Goal: Information Seeking & Learning: Learn about a topic

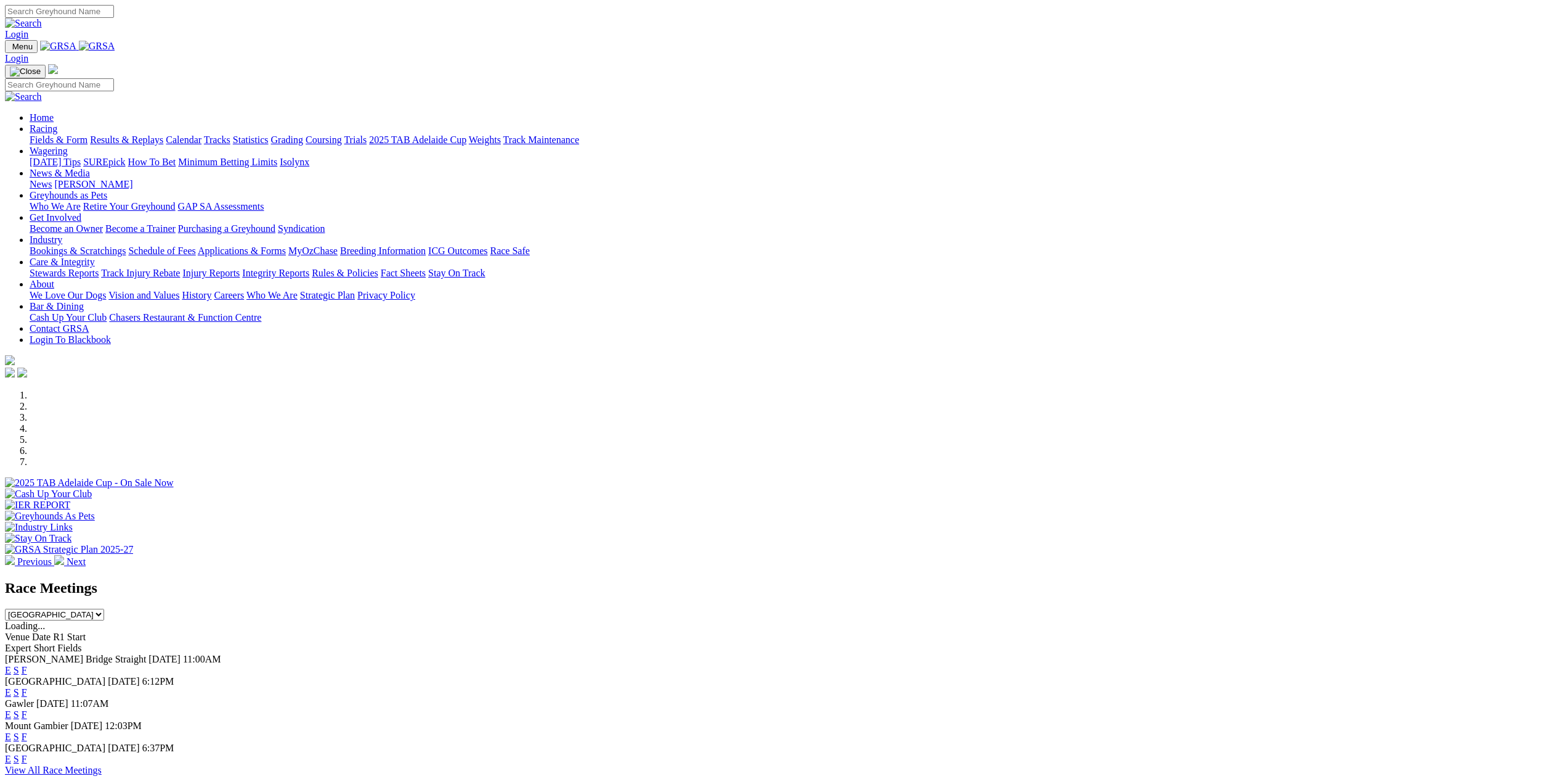
drag, startPoint x: 0, startPoint y: 0, endPoint x: 841, endPoint y: 739, distance: 1119.6
click at [11, 753] on link "E" at bounding box center [7, 758] width 7 height 10
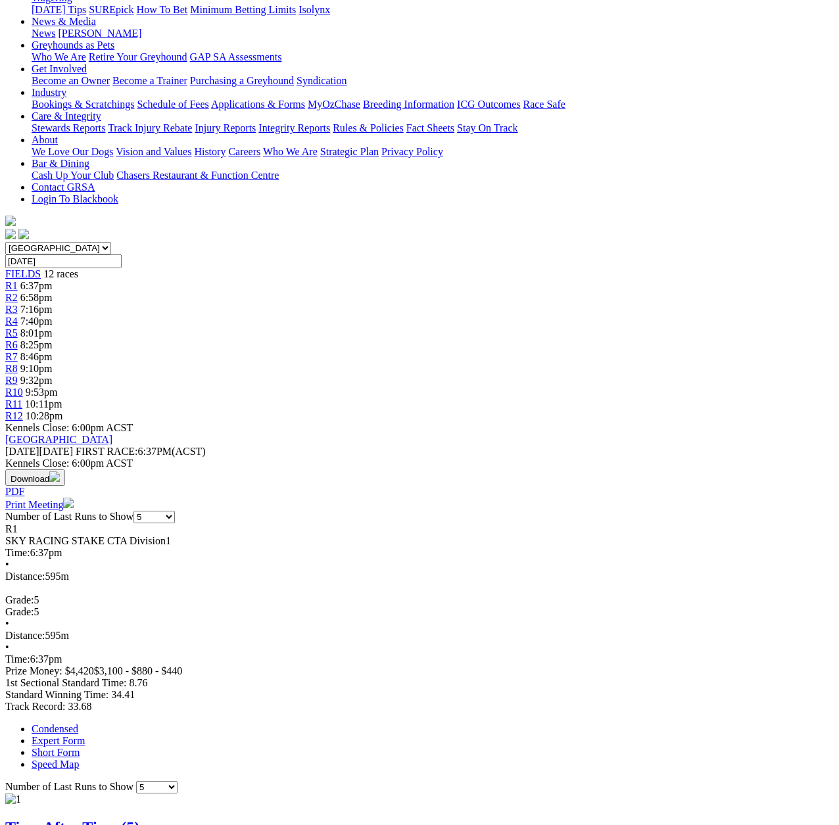
scroll to position [66, 0]
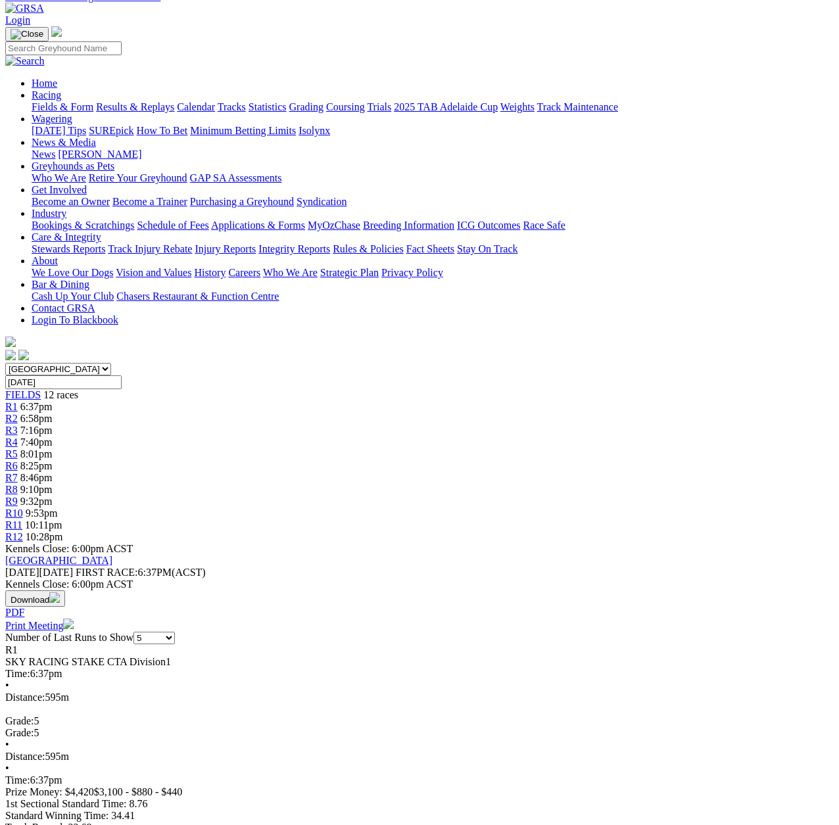
click at [18, 413] on span "R2" at bounding box center [11, 418] width 12 height 11
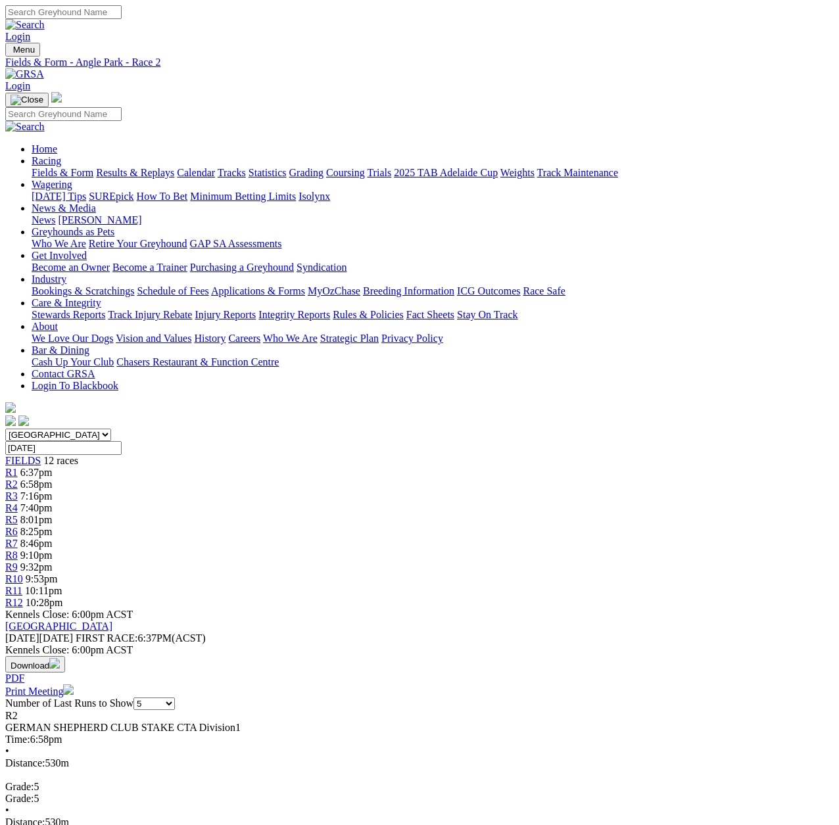
click at [18, 490] on span "R3" at bounding box center [11, 495] width 12 height 11
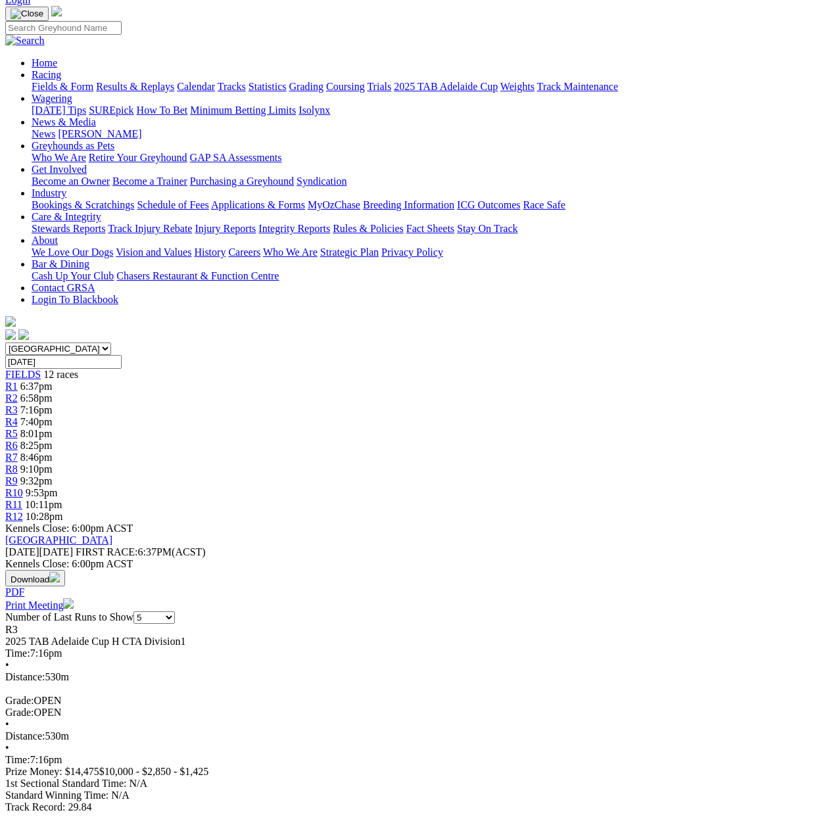
scroll to position [66, 0]
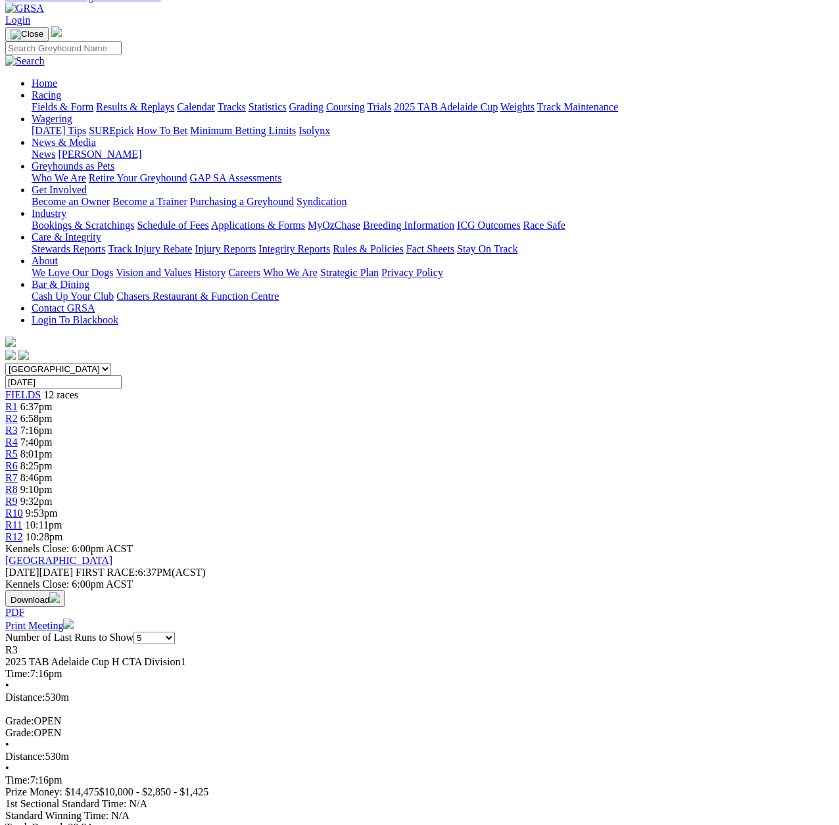
click at [18, 437] on span "R4" at bounding box center [11, 442] width 12 height 11
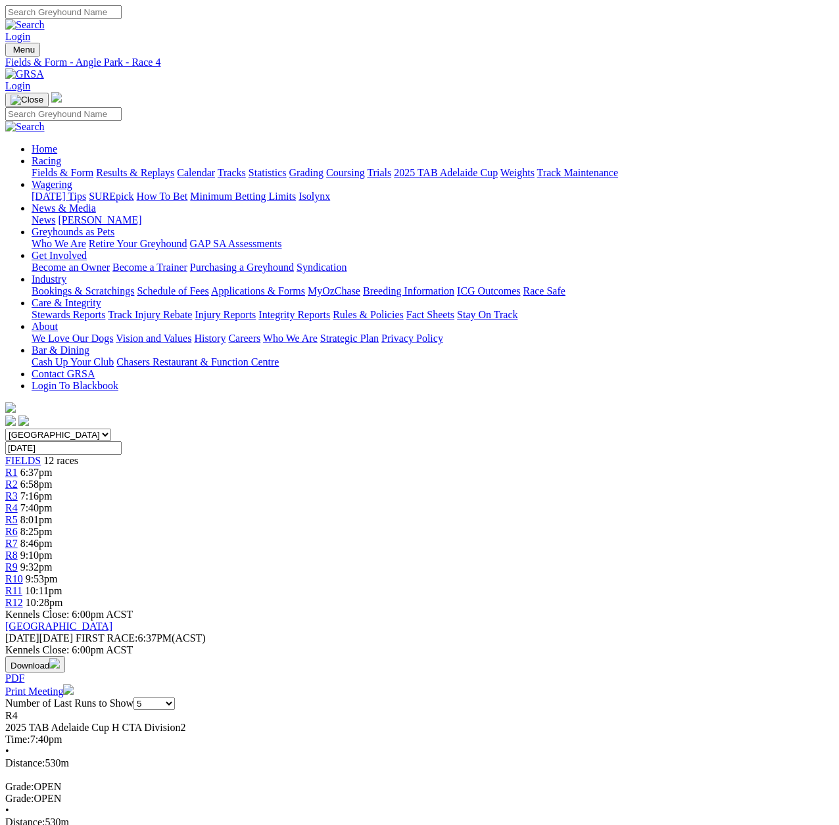
click at [372, 514] on div "R5 8:01pm" at bounding box center [419, 520] width 828 height 12
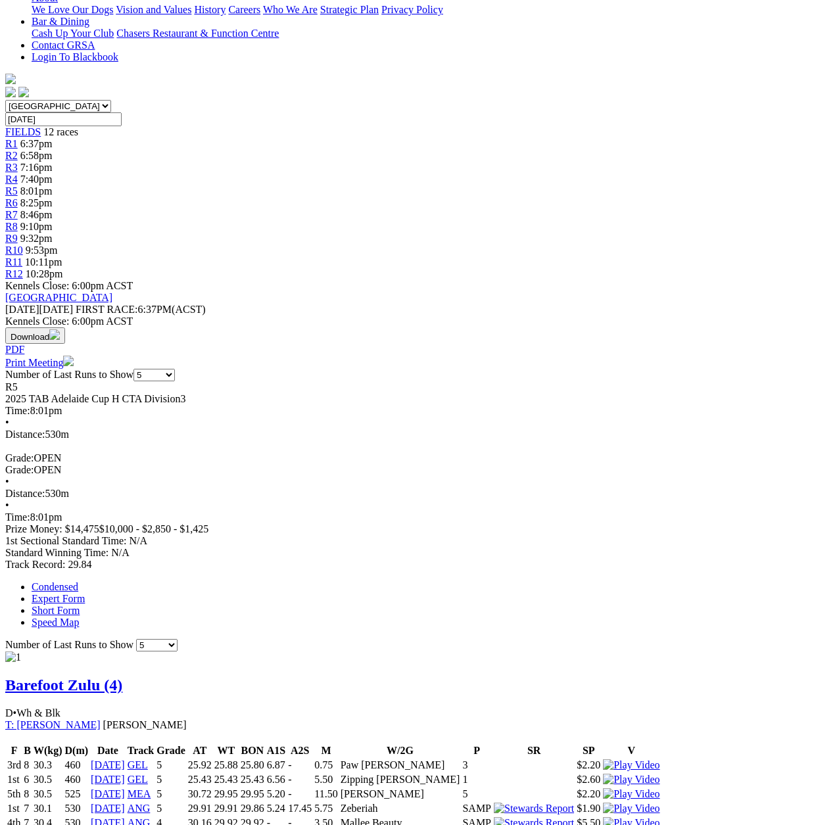
scroll to position [66, 0]
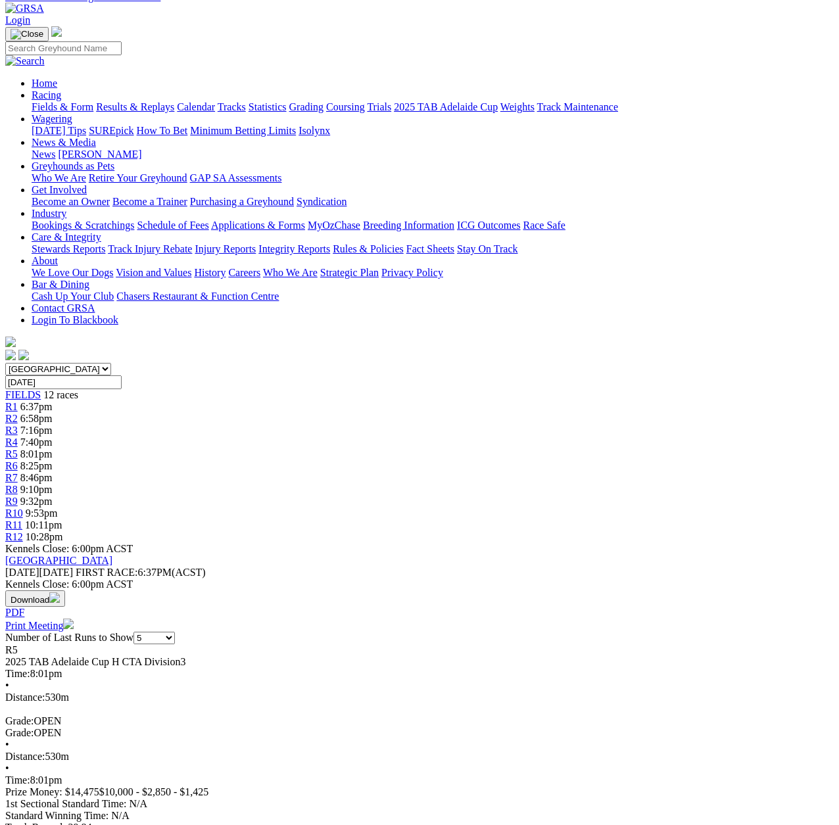
click at [18, 460] on span "R6" at bounding box center [11, 465] width 12 height 11
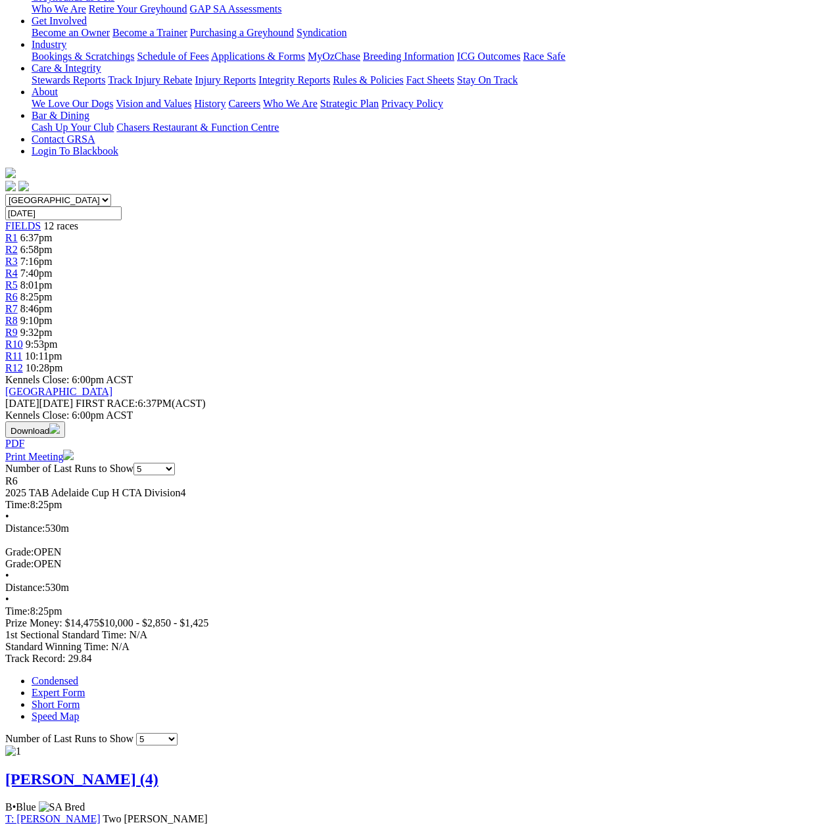
scroll to position [263, 0]
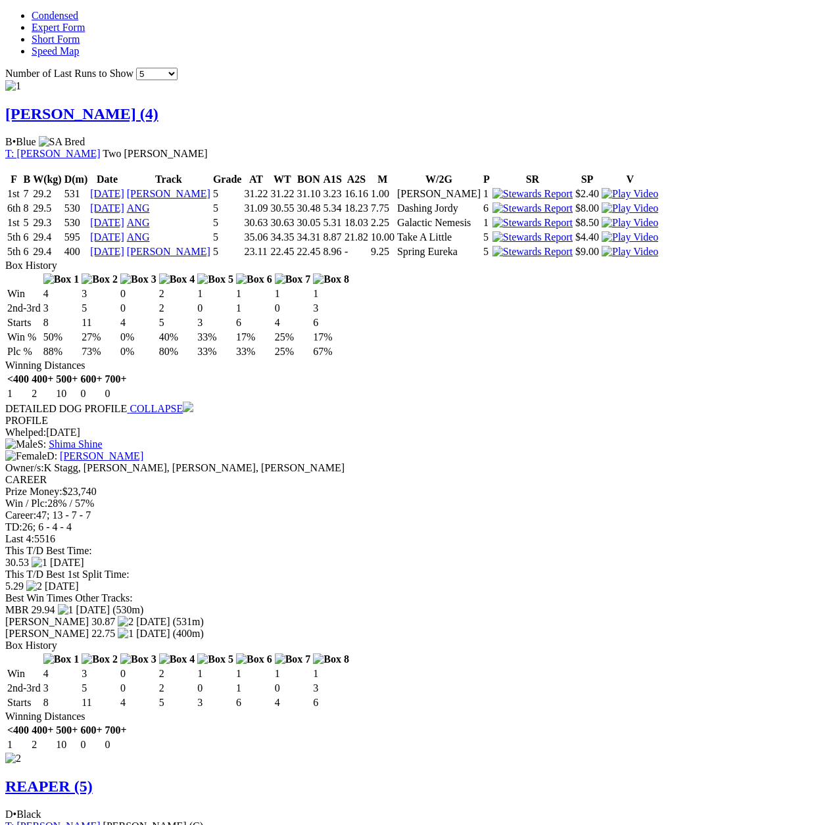
scroll to position [920, 0]
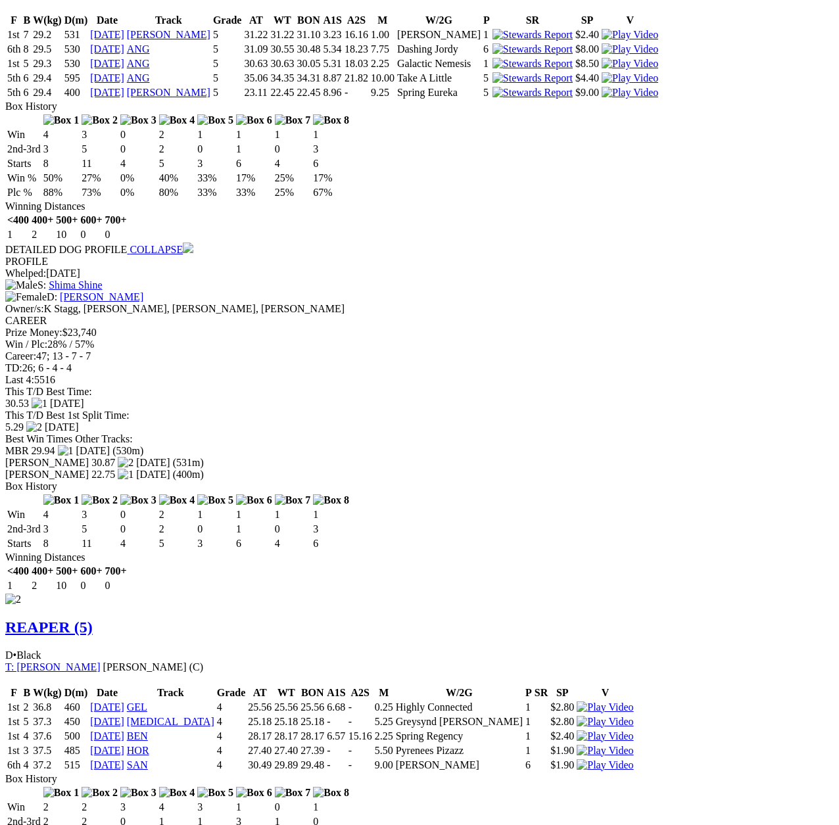
scroll to position [1066, 0]
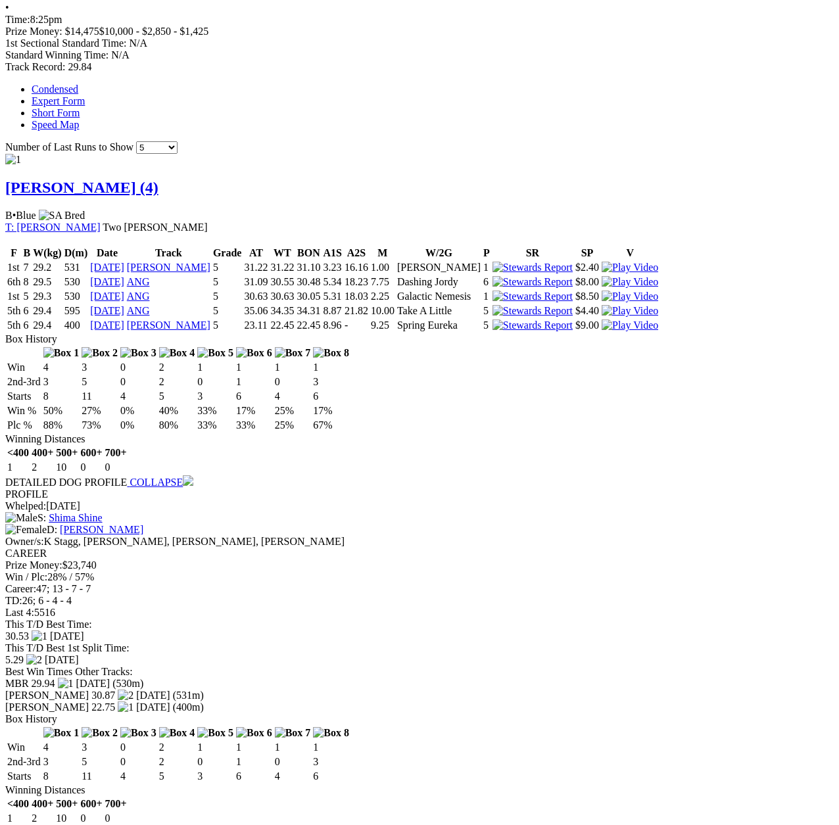
scroll to position [855, 0]
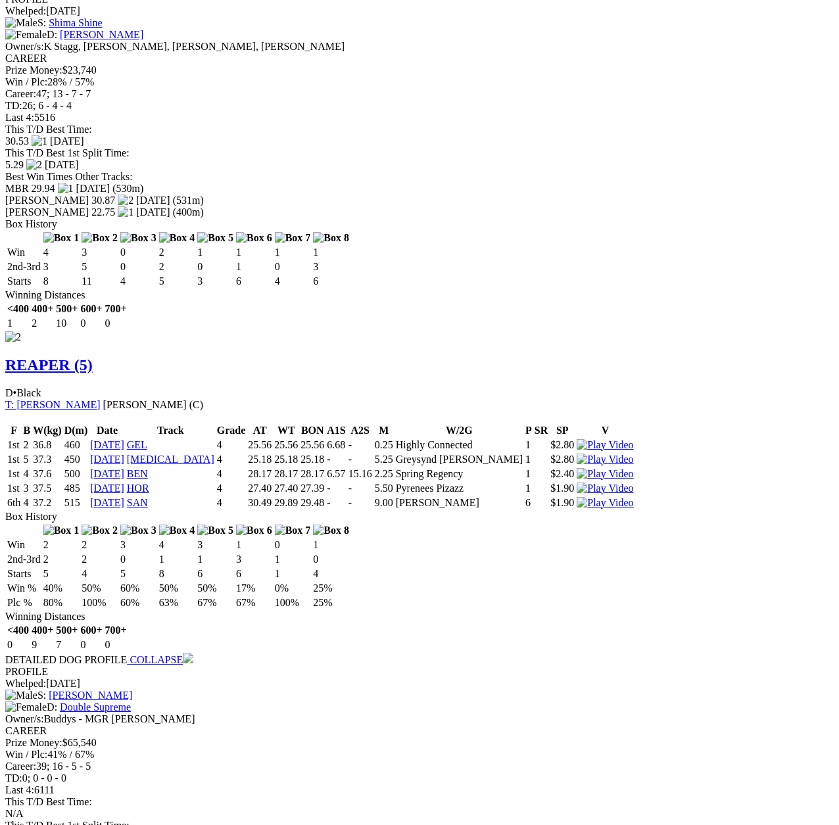
scroll to position [1322, 0]
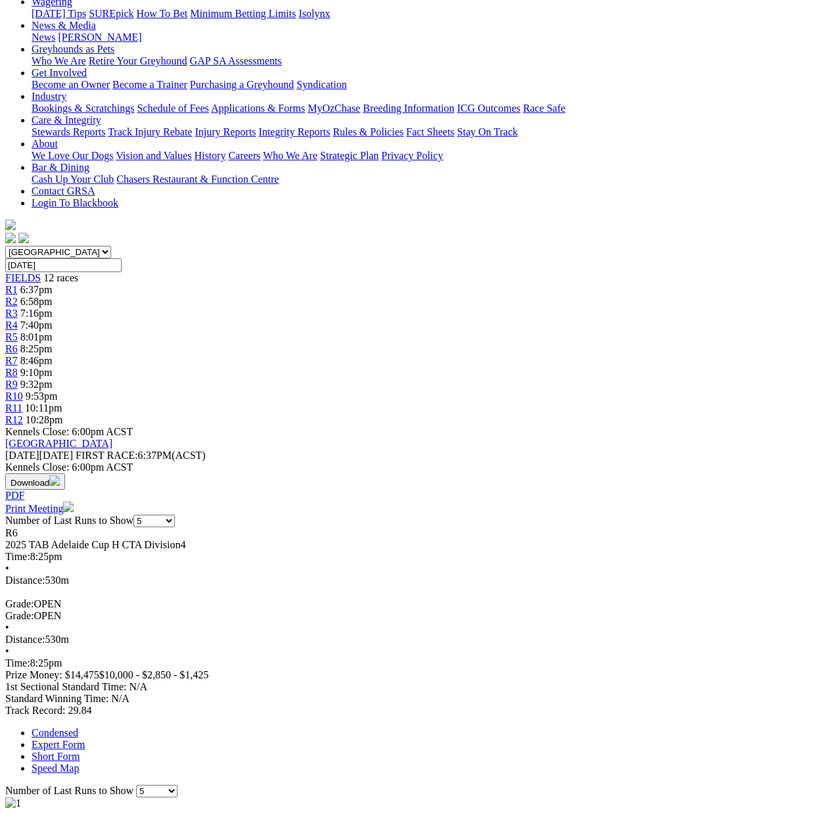
scroll to position [0, 0]
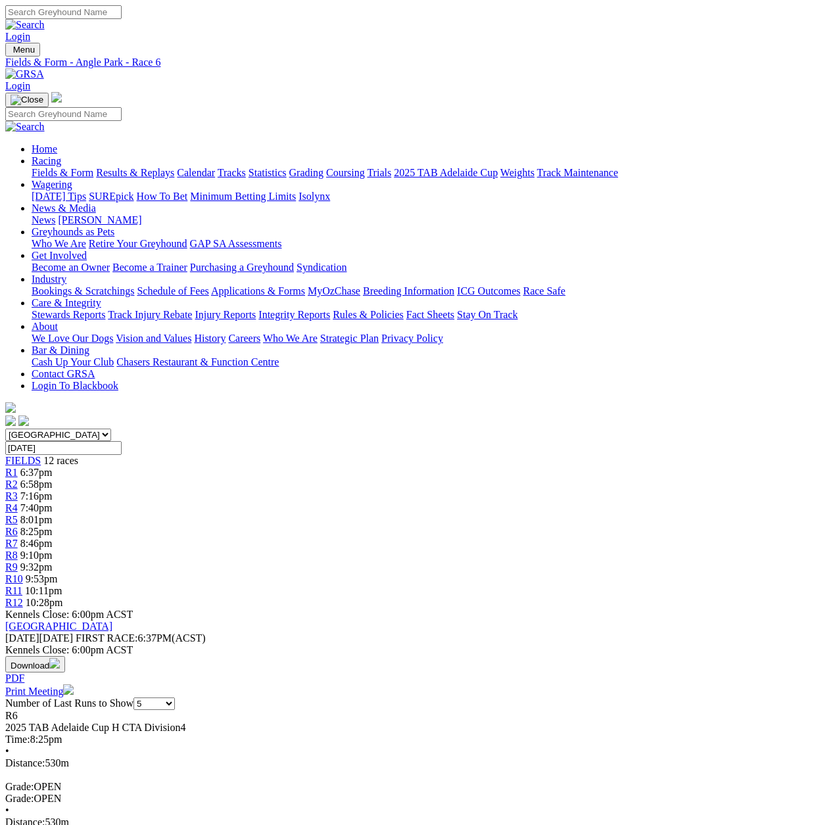
click at [18, 538] on span "R7" at bounding box center [11, 543] width 12 height 11
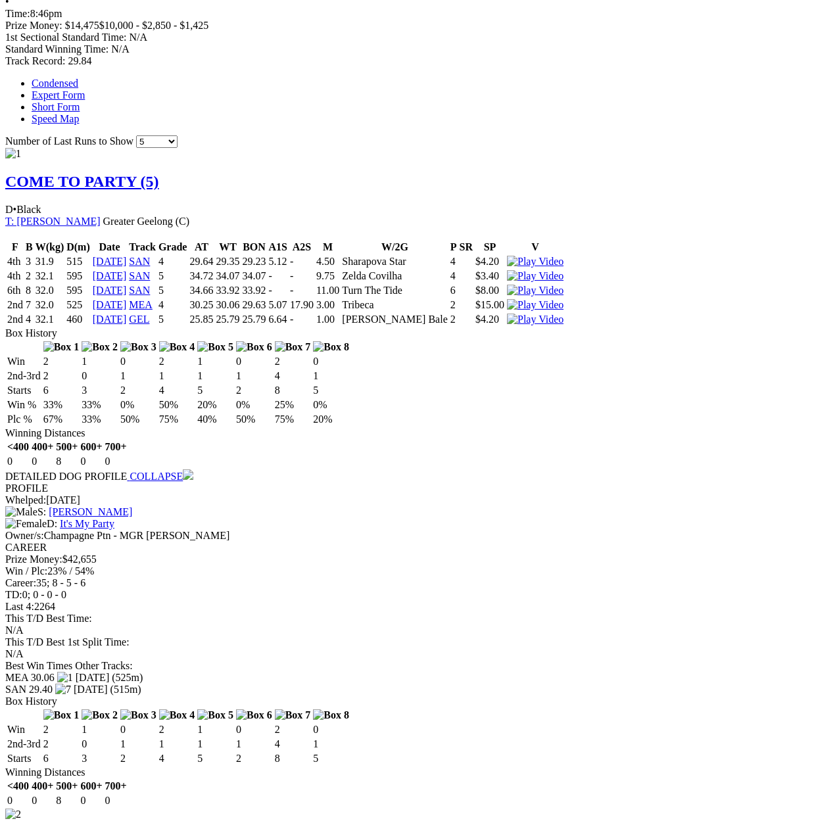
scroll to position [723, 0]
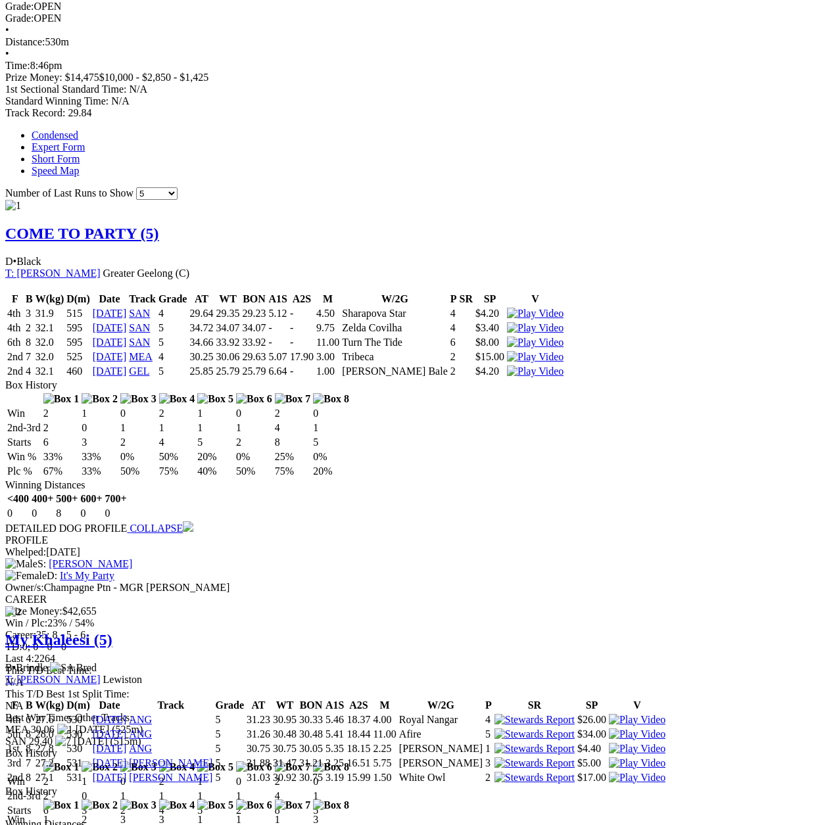
scroll to position [796, 0]
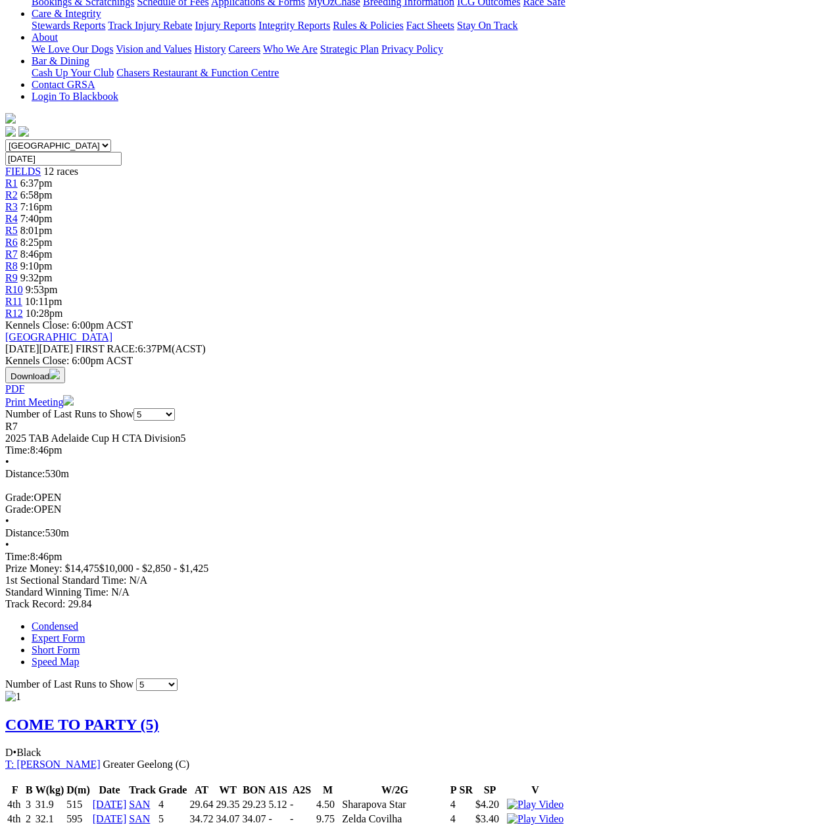
scroll to position [197, 0]
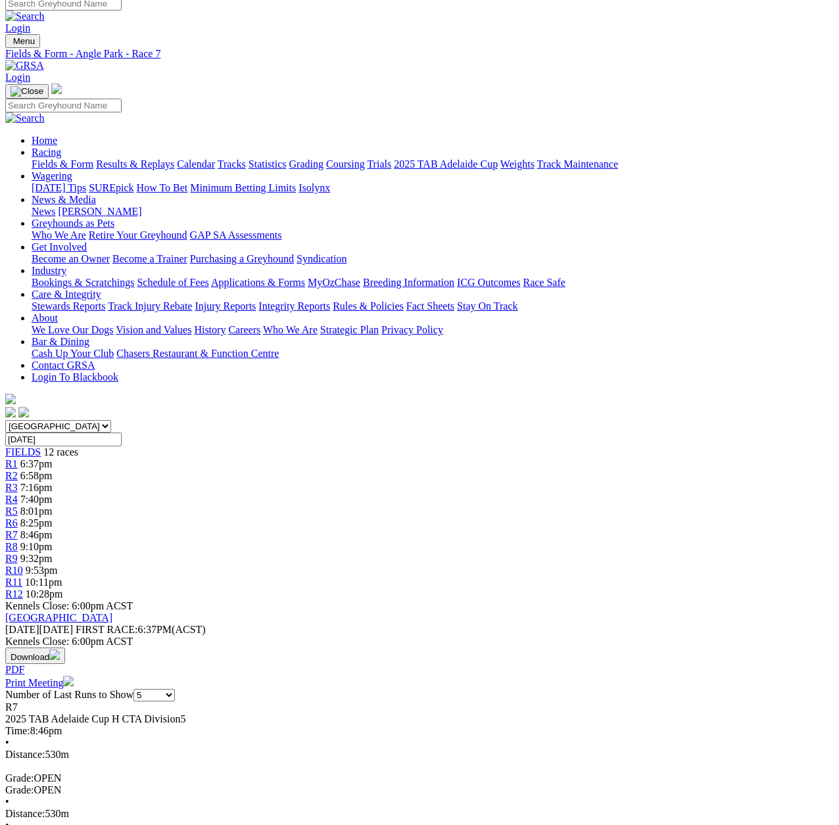
scroll to position [0, 0]
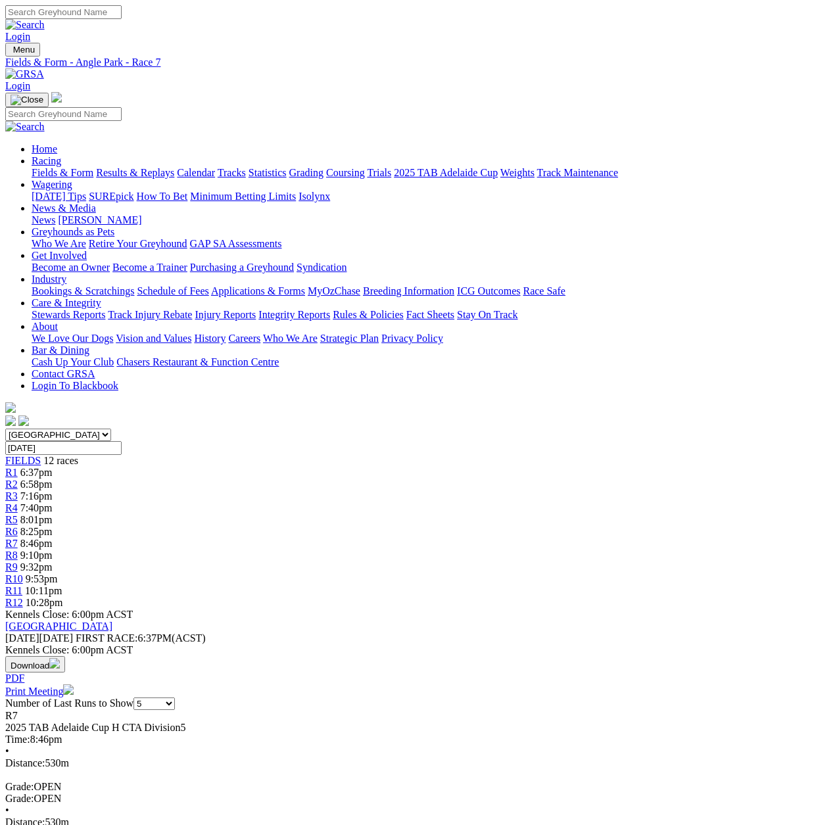
click at [18, 550] on span "R8" at bounding box center [11, 555] width 12 height 11
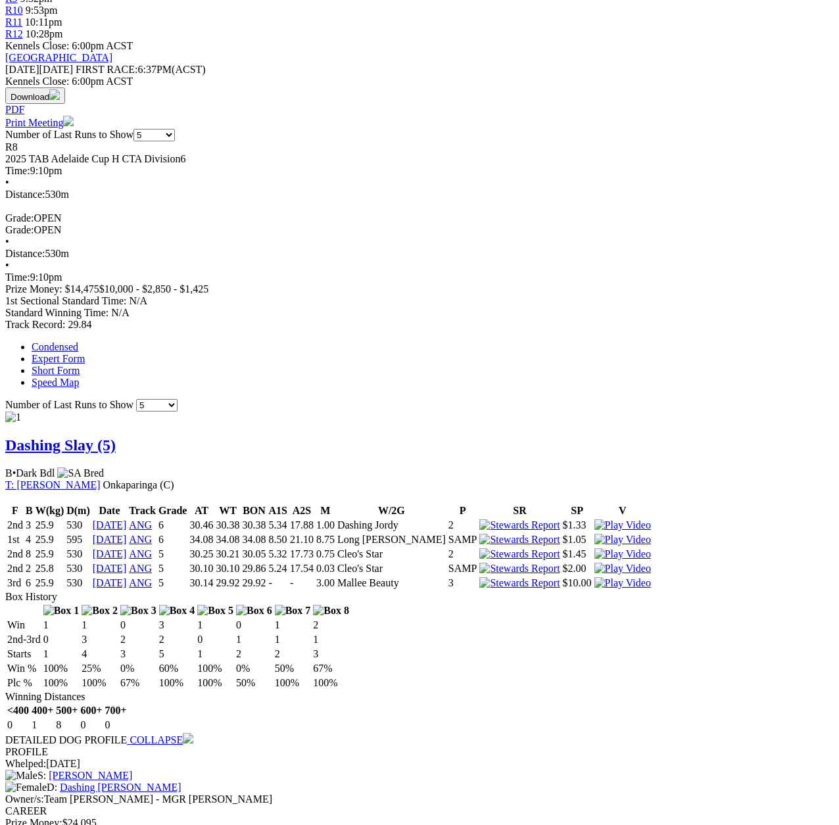
scroll to position [657, 0]
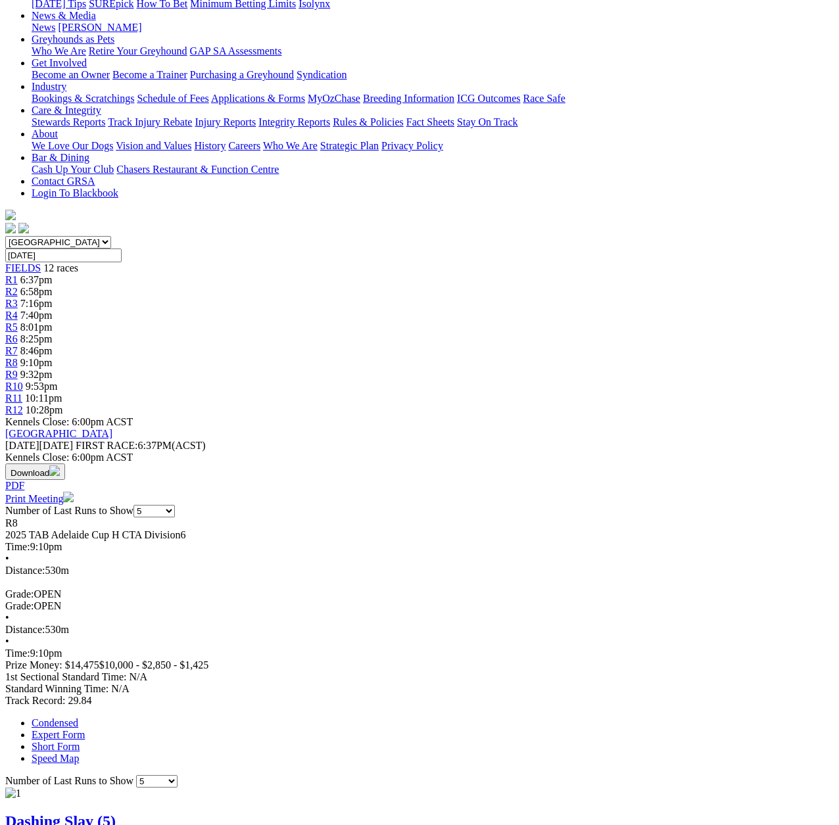
scroll to position [64, 0]
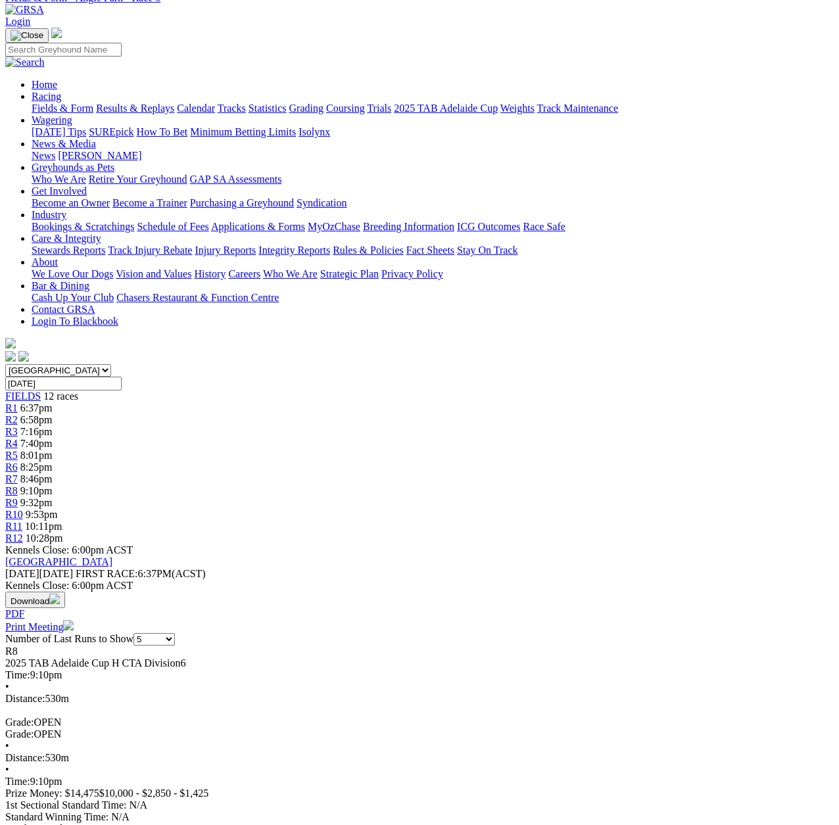
click at [18, 497] on span "R9" at bounding box center [11, 502] width 12 height 11
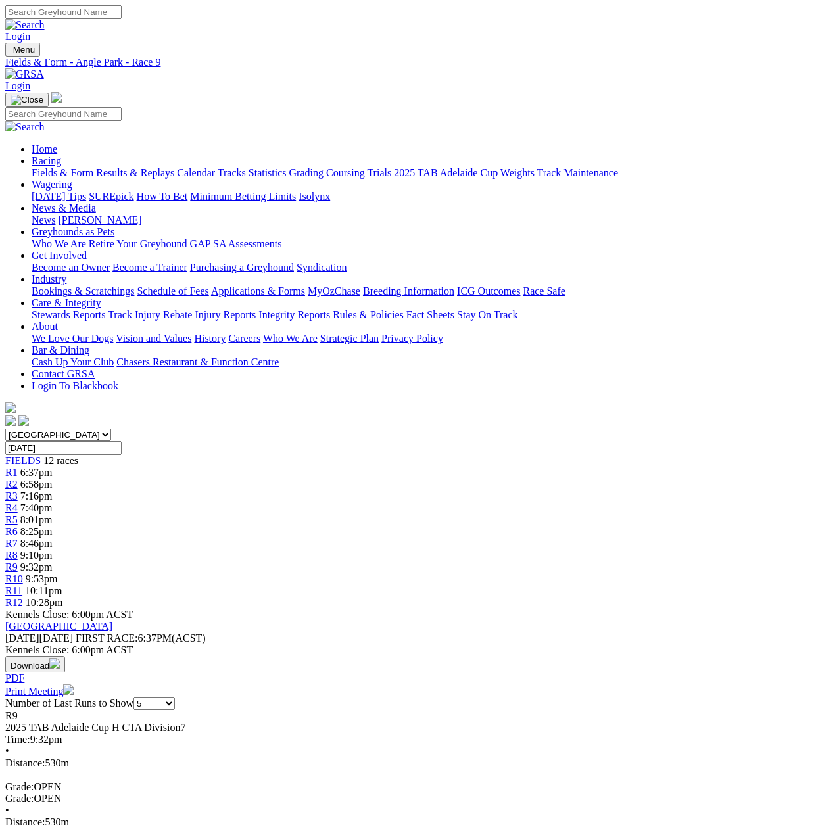
click at [23, 573] on span "R10" at bounding box center [14, 578] width 18 height 11
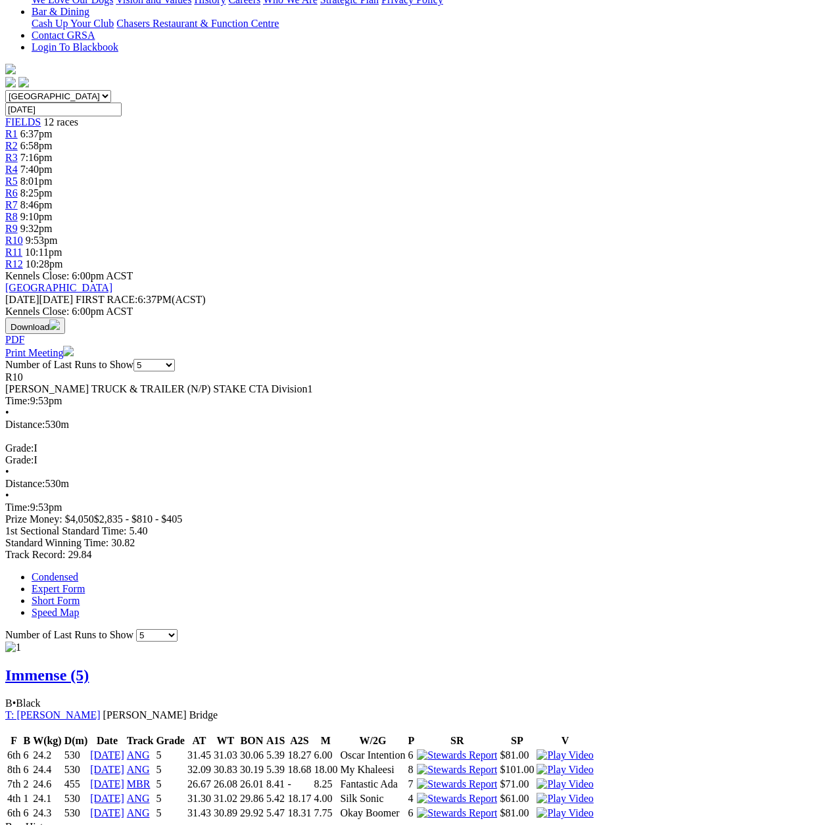
scroll to position [131, 0]
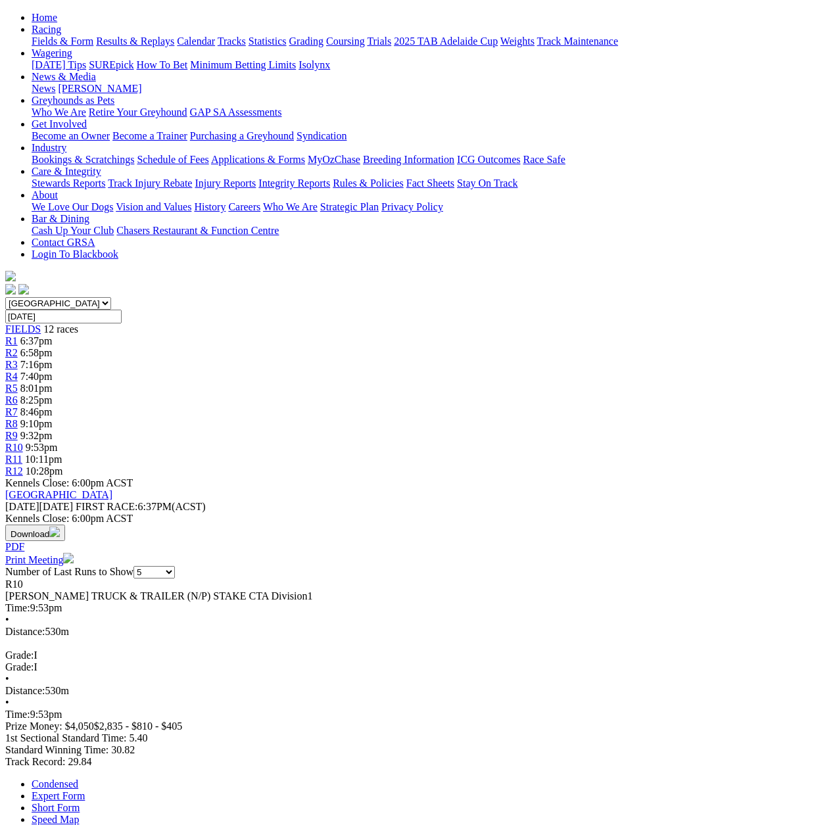
click at [22, 454] on span "R11" at bounding box center [13, 459] width 17 height 11
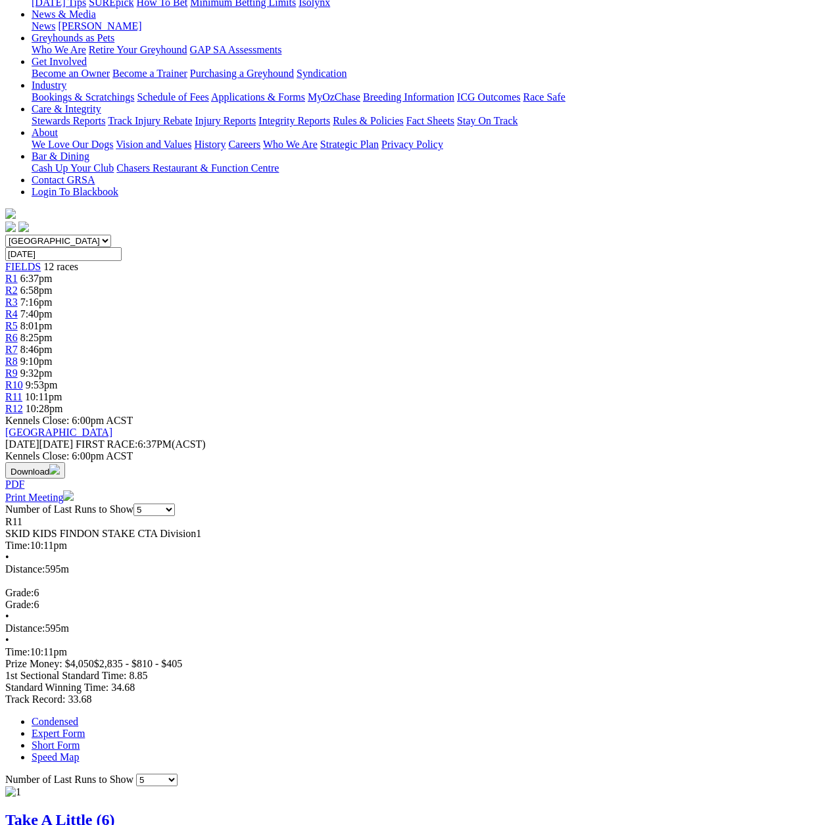
scroll to position [197, 0]
